Goal: Find contact information: Find contact information

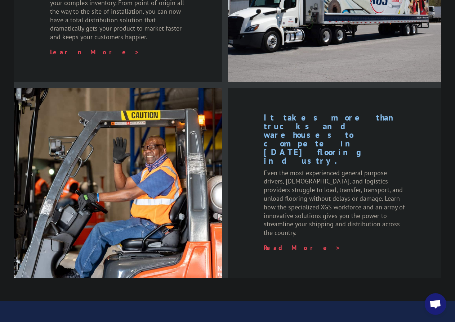
scroll to position [1101, 0]
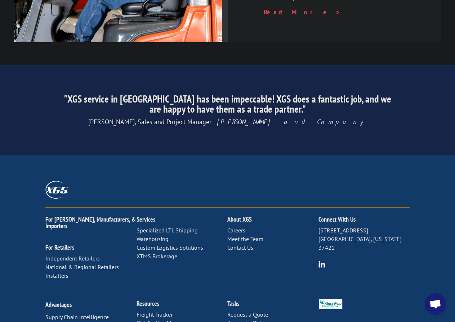
click at [240, 244] on link "Contact Us" at bounding box center [240, 247] width 26 height 7
